Goal: Information Seeking & Learning: Learn about a topic

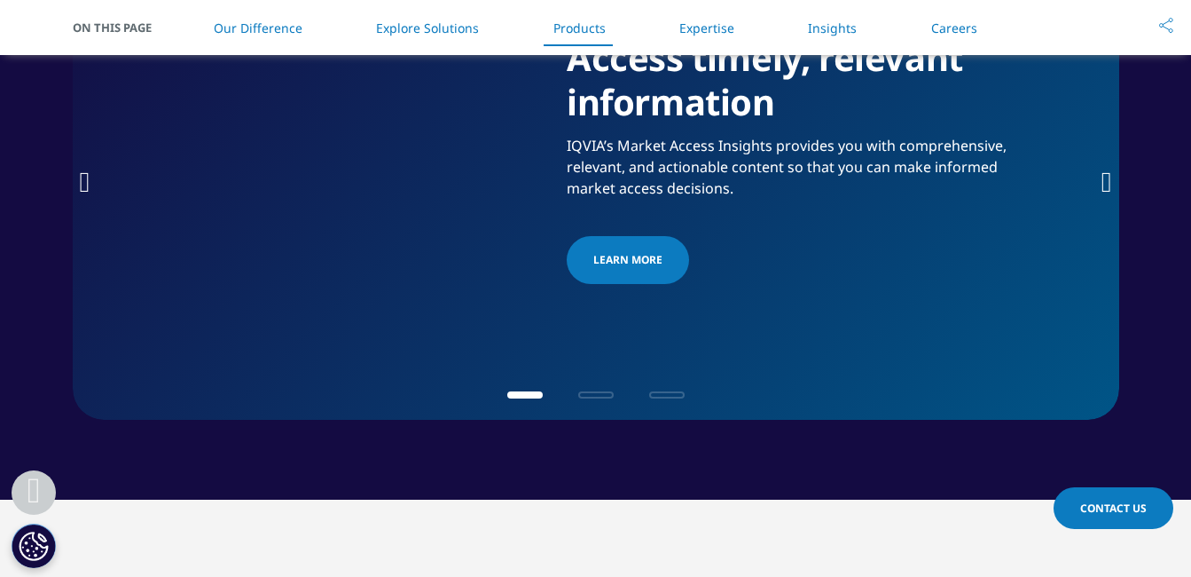
scroll to position [2733, 0]
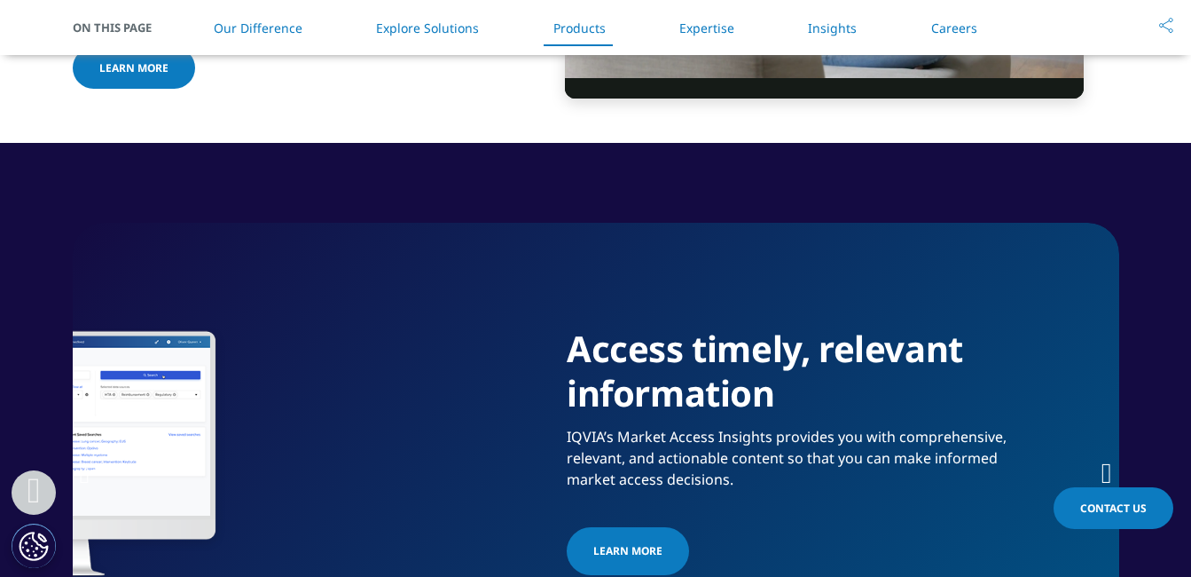
click at [1103, 462] on icon "Next slide" at bounding box center [1107, 473] width 11 height 28
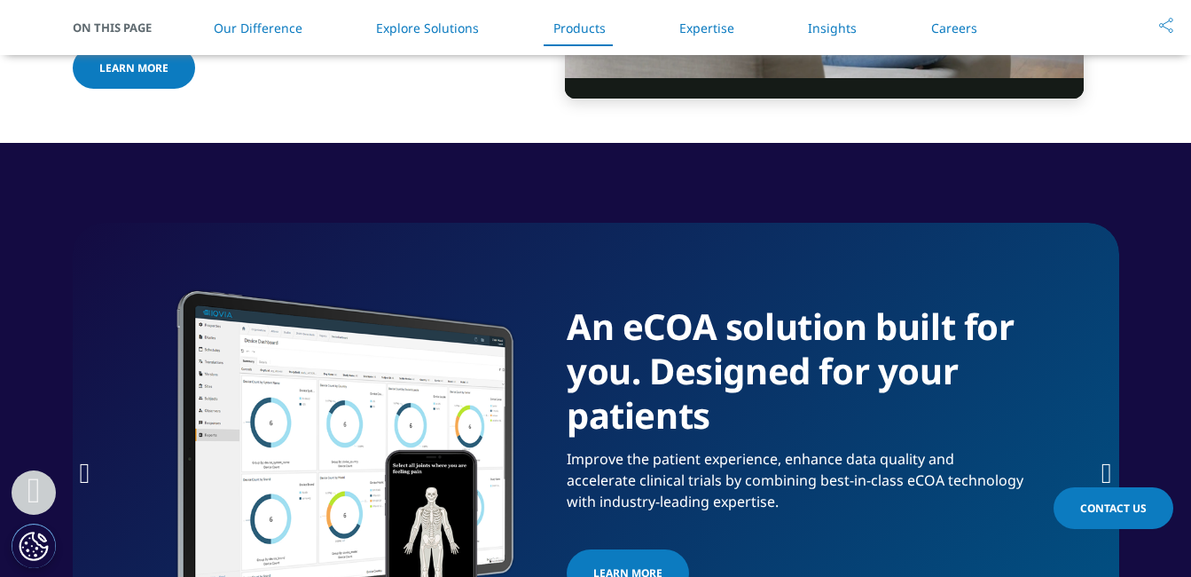
click at [1103, 462] on icon "Next slide" at bounding box center [1107, 473] width 11 height 28
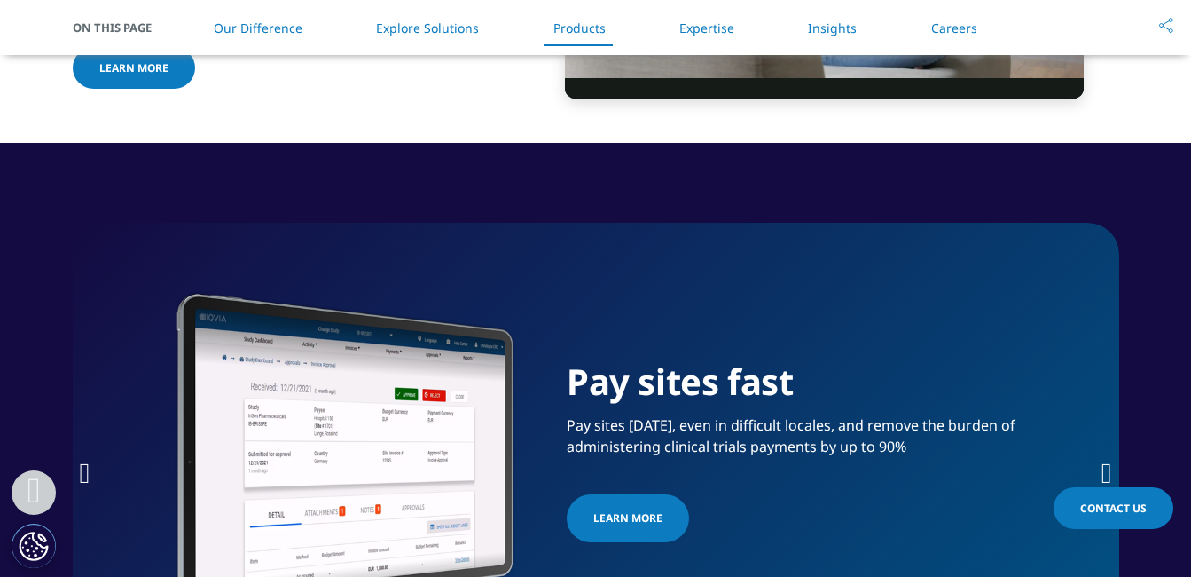
click at [1103, 462] on icon "Next slide" at bounding box center [1107, 473] width 11 height 28
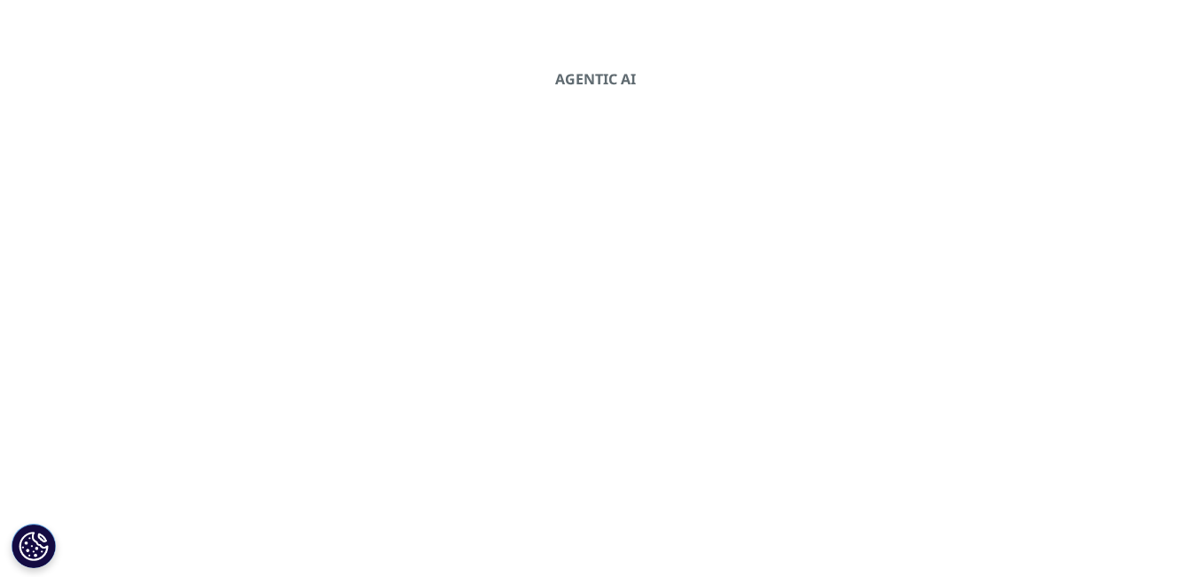
scroll to position [0, 0]
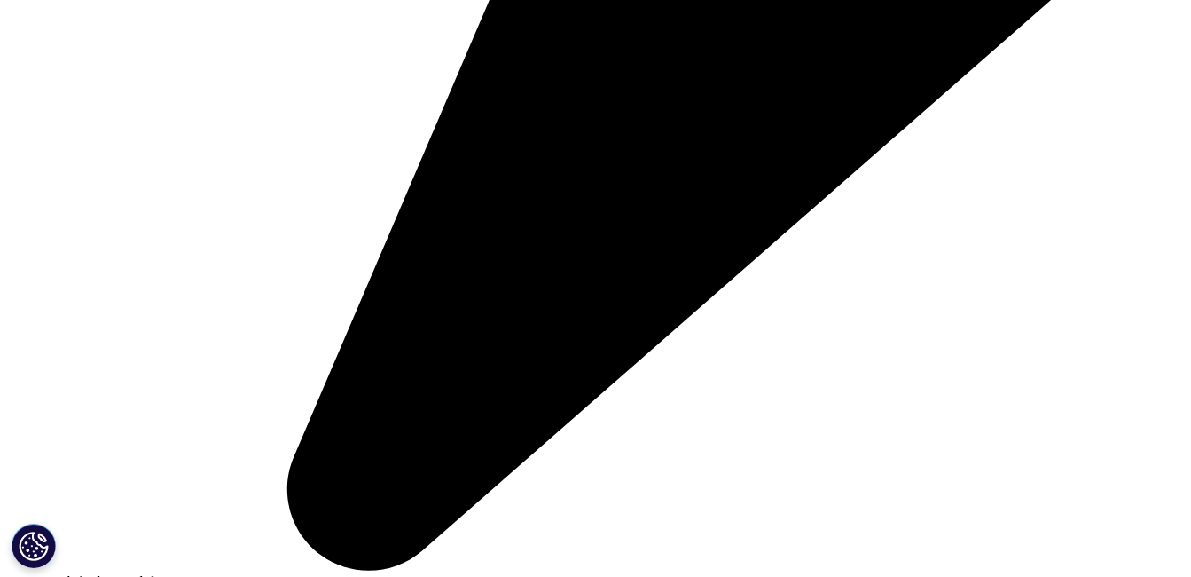
scroll to position [4686, 0]
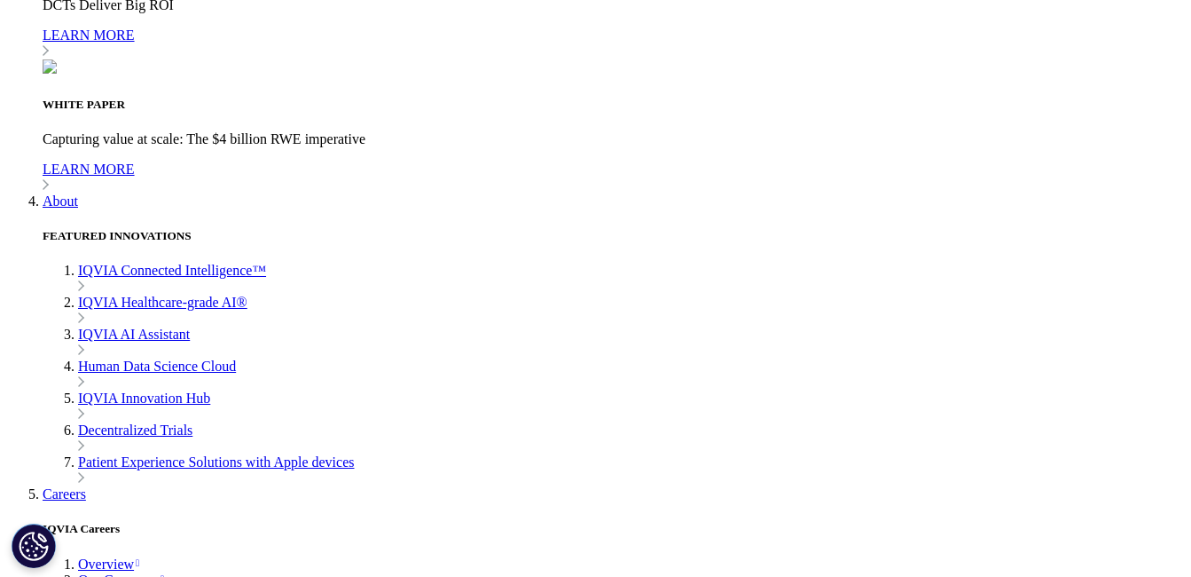
scroll to position [4863, 0]
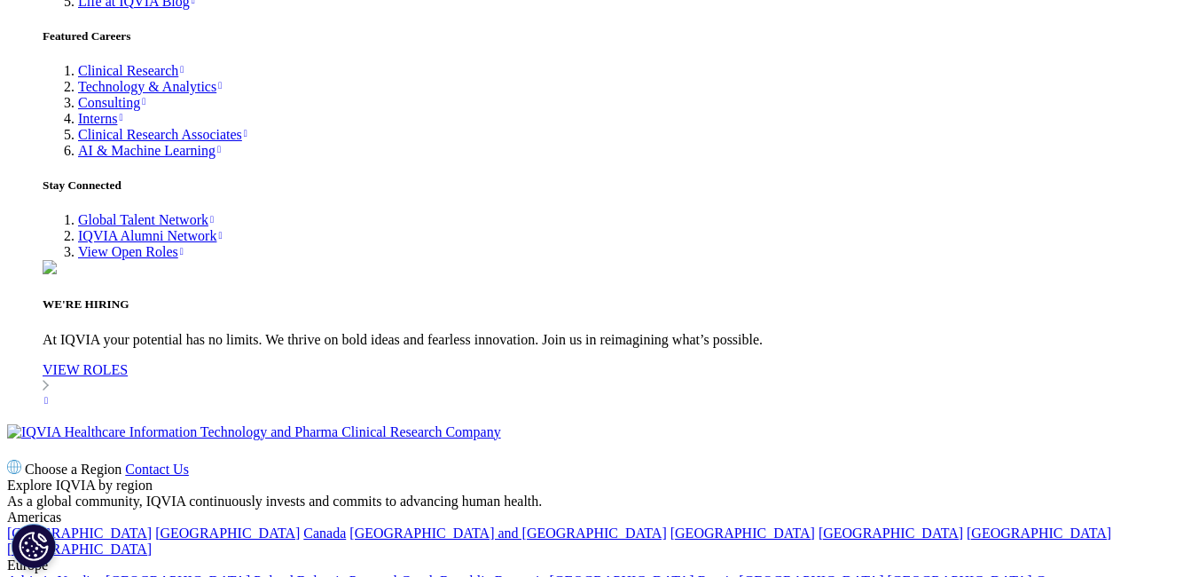
scroll to position [5928, 0]
